Goal: Information Seeking & Learning: Learn about a topic

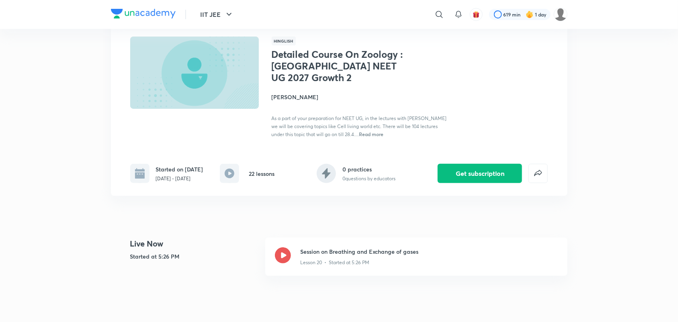
scroll to position [50, 0]
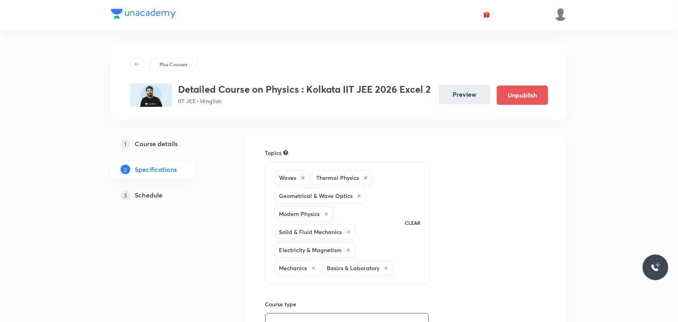
click at [473, 99] on button "Preview" at bounding box center [464, 94] width 51 height 19
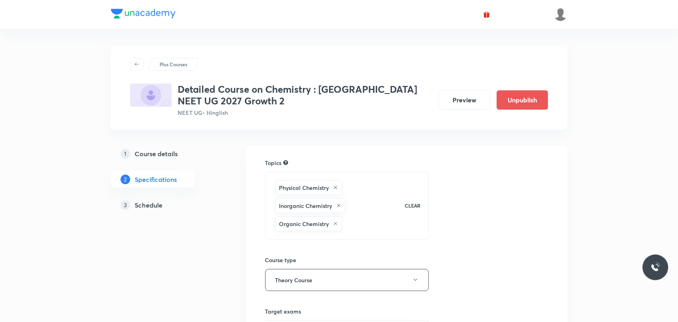
click at [468, 108] on button "Preview" at bounding box center [464, 99] width 51 height 19
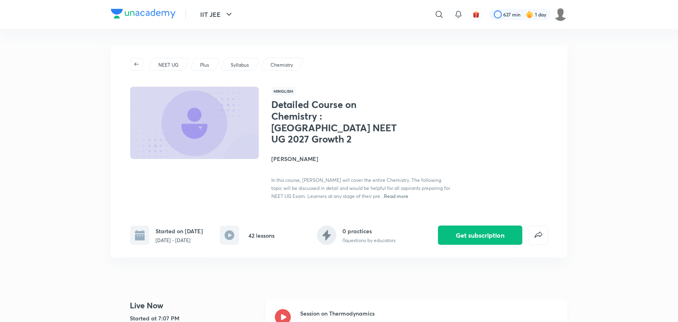
click at [283, 310] on icon at bounding box center [283, 317] width 16 height 16
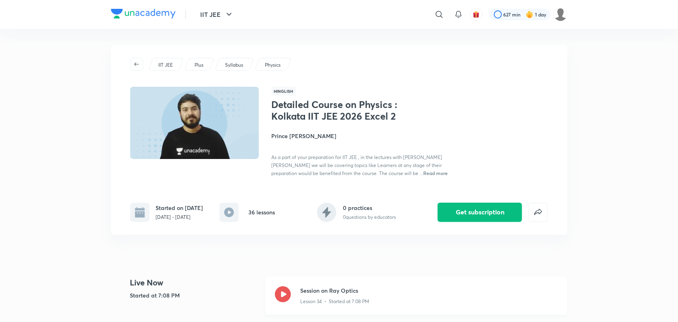
click at [278, 291] on icon at bounding box center [283, 295] width 16 height 16
